Goal: Task Accomplishment & Management: Manage account settings

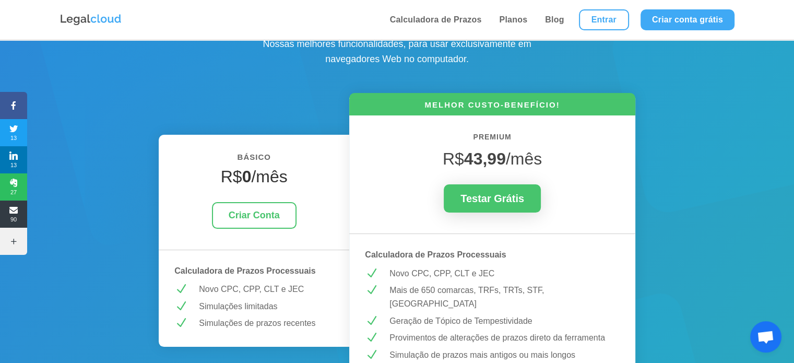
scroll to position [23, 0]
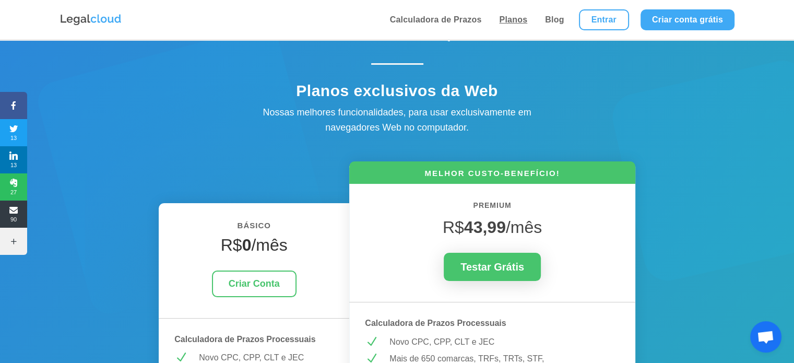
click at [519, 17] on link "Planos" at bounding box center [513, 20] width 34 height 40
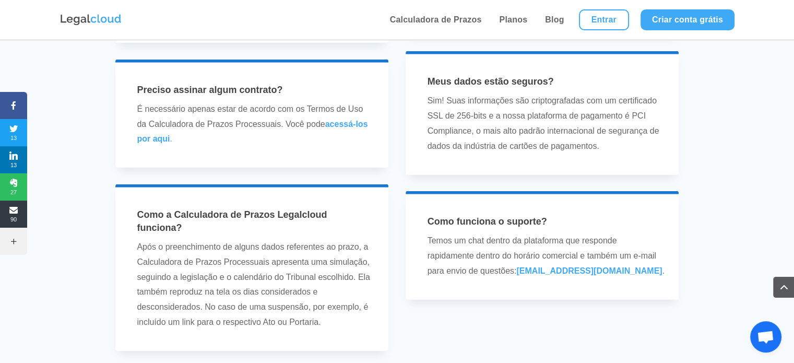
scroll to position [2975, 0]
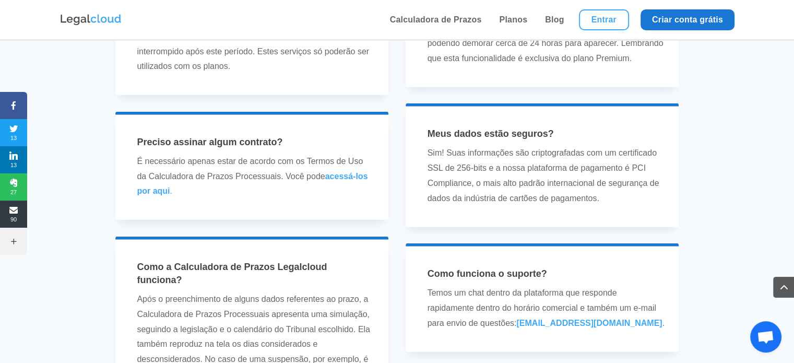
click at [682, 22] on link "Criar conta grátis" at bounding box center [687, 19] width 94 height 21
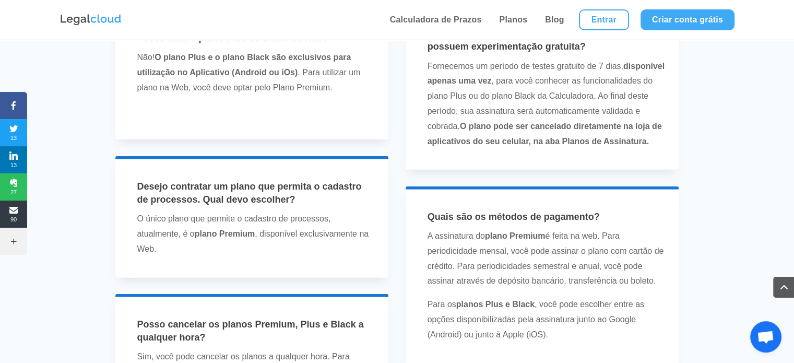
scroll to position [2510, 0]
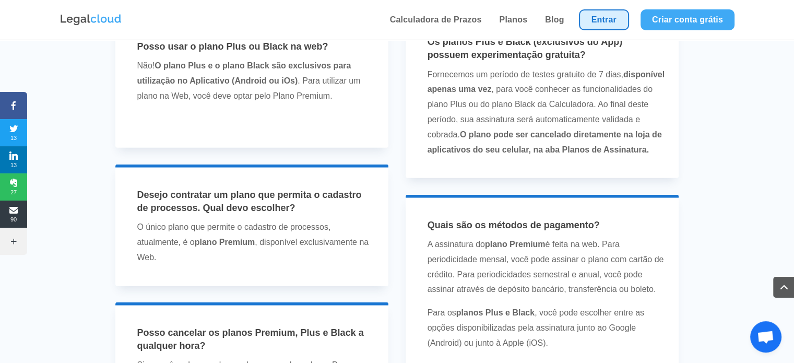
click at [601, 18] on link "Entrar" at bounding box center [604, 19] width 50 height 21
